Goal: Find specific page/section: Find specific page/section

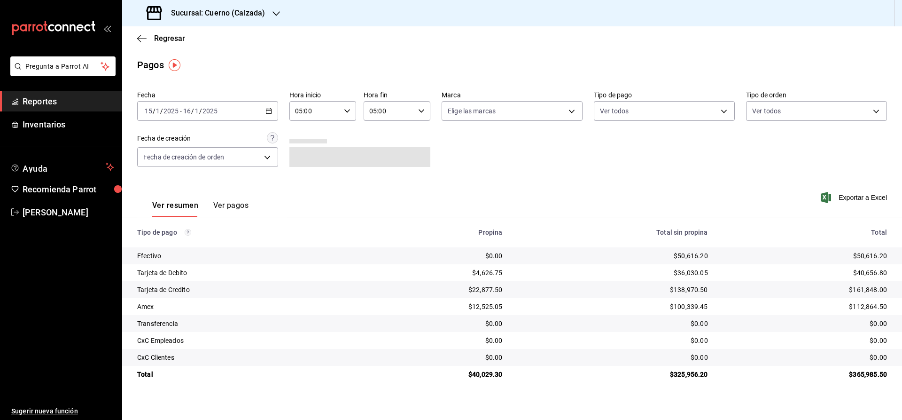
click at [54, 97] on span "Reportes" at bounding box center [69, 101] width 92 height 13
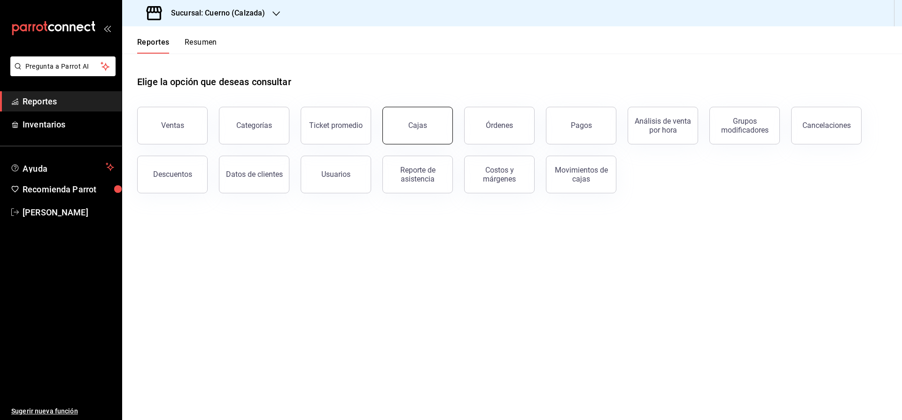
click at [410, 134] on button "Cajas" at bounding box center [418, 126] width 71 height 38
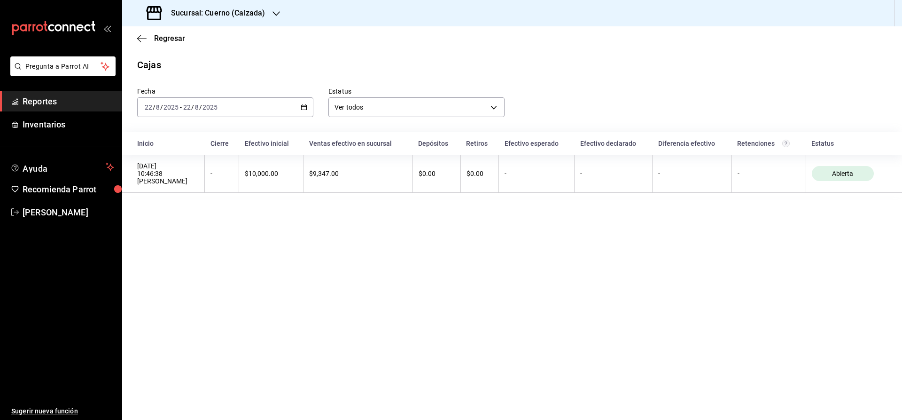
click at [242, 9] on h3 "Sucursal: Cuerno (Calzada)" at bounding box center [215, 13] width 102 height 11
click at [153, 66] on span "Clavadito (Calzada)" at bounding box center [159, 62] width 59 height 10
click at [259, 46] on div "Regresar" at bounding box center [512, 38] width 780 height 24
click at [315, 26] on div "Regresar" at bounding box center [512, 38] width 780 height 24
click at [666, 10] on div "Sucursal: Clavadito (Calzada)" at bounding box center [512, 13] width 780 height 26
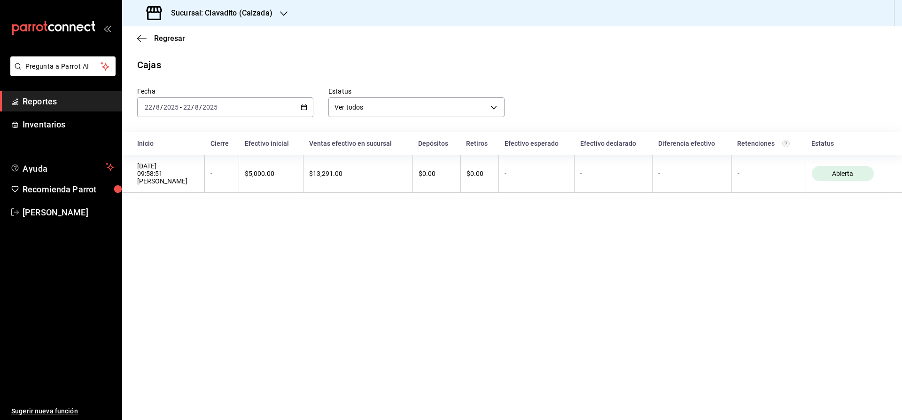
click at [638, 19] on div "Sucursal: Clavadito (Calzada)" at bounding box center [512, 13] width 780 height 26
click at [217, 12] on h3 "Sucursal: Clavadito (Calzada)" at bounding box center [218, 13] width 109 height 11
click at [149, 39] on span "Cuerno (Calzada)" at bounding box center [156, 41] width 52 height 10
click at [411, 47] on div "Regresar" at bounding box center [512, 38] width 780 height 24
click at [838, 362] on main "Regresar Cajas Fecha [DATE] [DATE] - [DATE] [DATE] Estatus Ver todos ALL Inicio…" at bounding box center [512, 222] width 780 height 393
